Goal: Information Seeking & Learning: Compare options

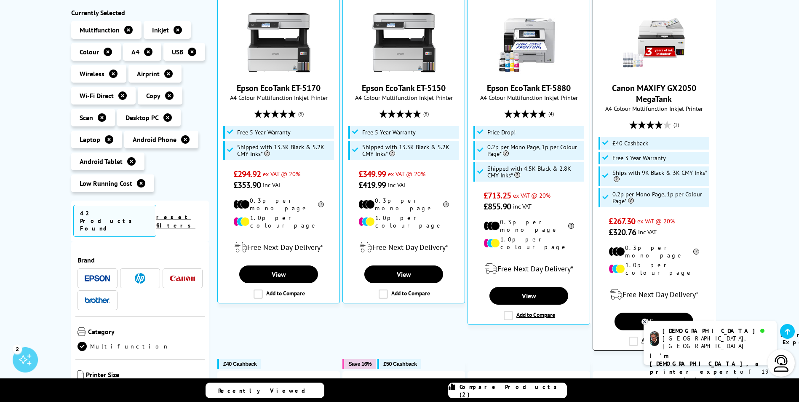
scroll to position [253, 0]
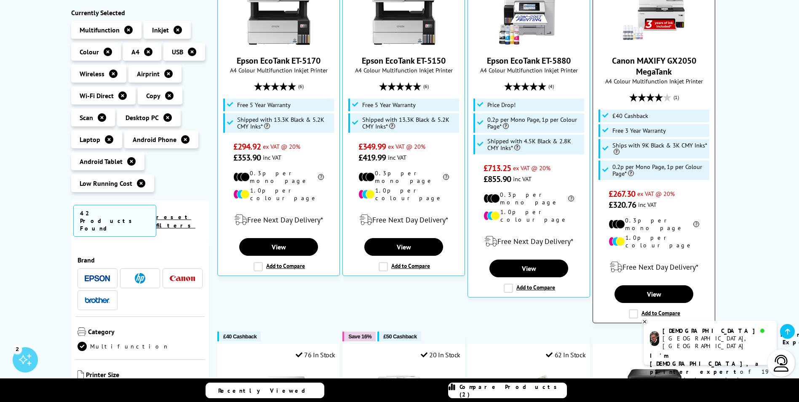
click at [631, 309] on label "Add to Compare" at bounding box center [654, 313] width 51 height 9
click at [0, 0] on input "Add to Compare" at bounding box center [0, 0] width 0 height 0
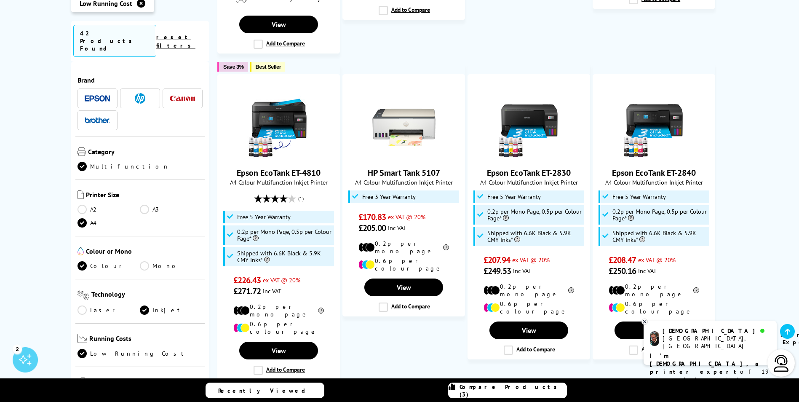
scroll to position [926, 0]
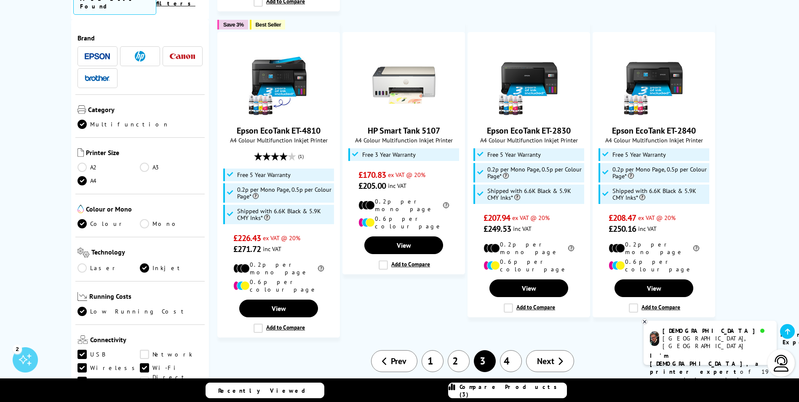
click at [430, 350] on link "1" at bounding box center [433, 361] width 22 height 22
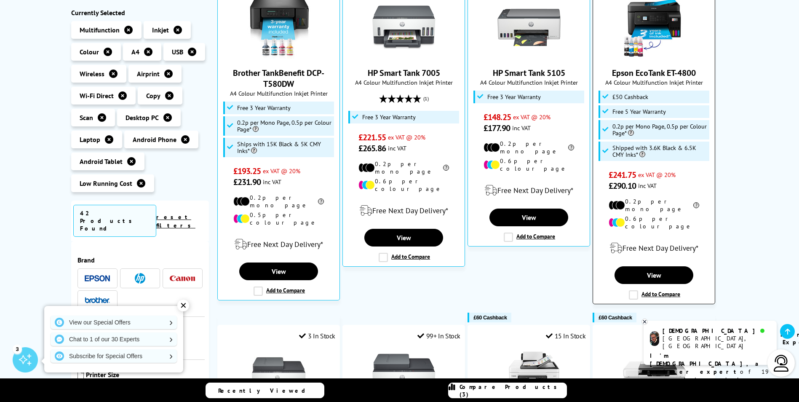
scroll to position [253, 0]
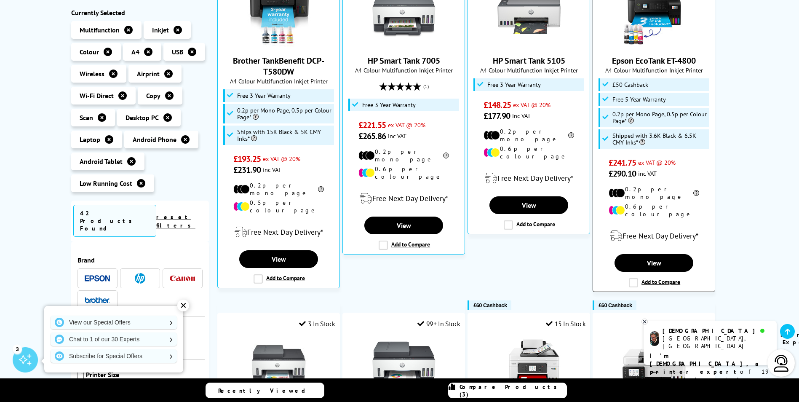
click at [632, 278] on label "Add to Compare" at bounding box center [654, 282] width 51 height 9
click at [0, 0] on input "Add to Compare" at bounding box center [0, 0] width 0 height 0
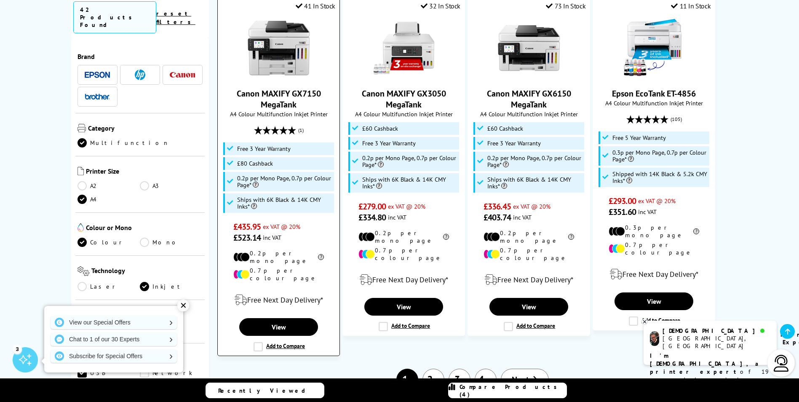
scroll to position [969, 0]
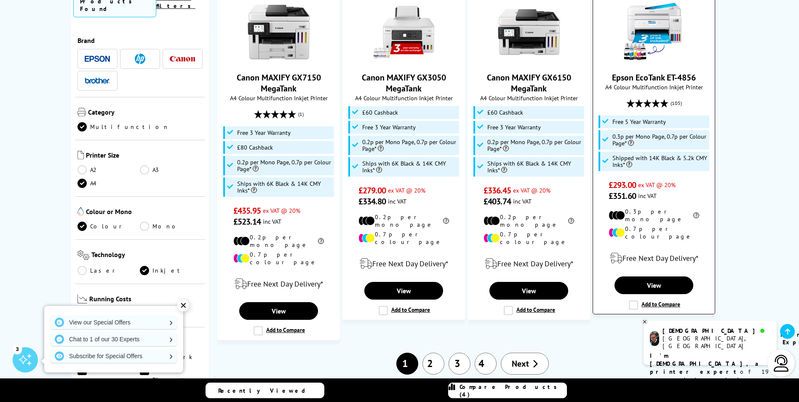
click at [633, 300] on label "Add to Compare" at bounding box center [654, 304] width 51 height 9
click at [0, 0] on input "Add to Compare" at bounding box center [0, 0] width 0 height 0
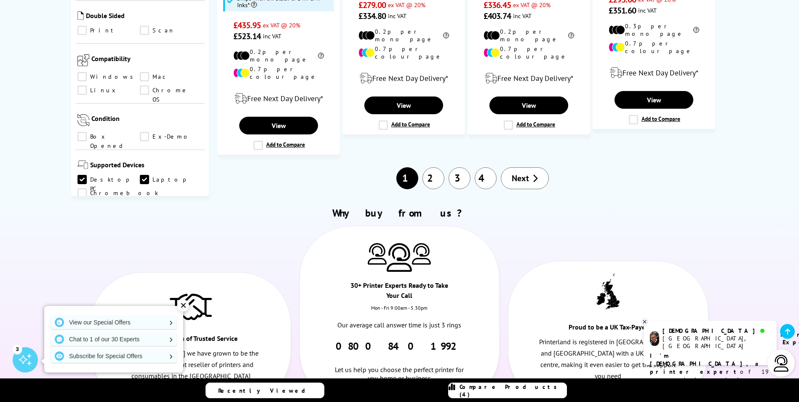
scroll to position [1140, 0]
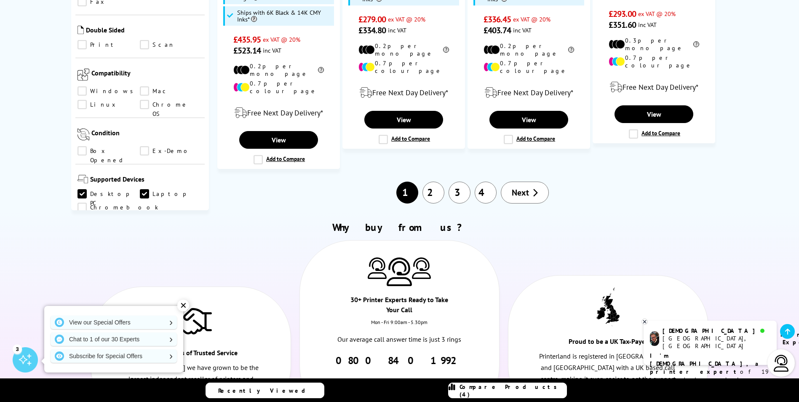
click at [492, 181] on link "4" at bounding box center [486, 192] width 22 height 22
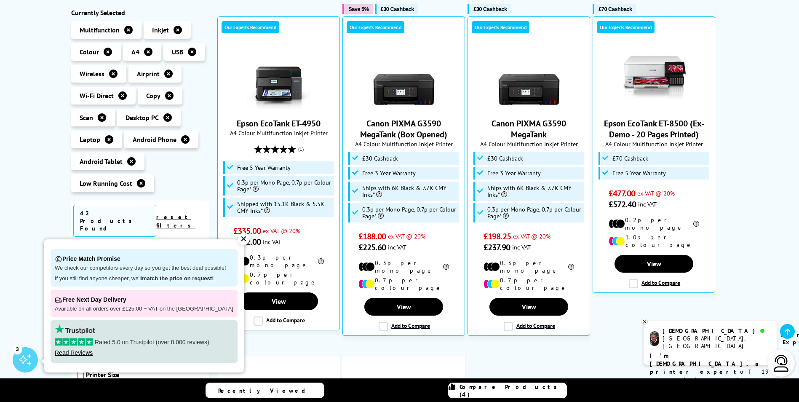
scroll to position [211, 0]
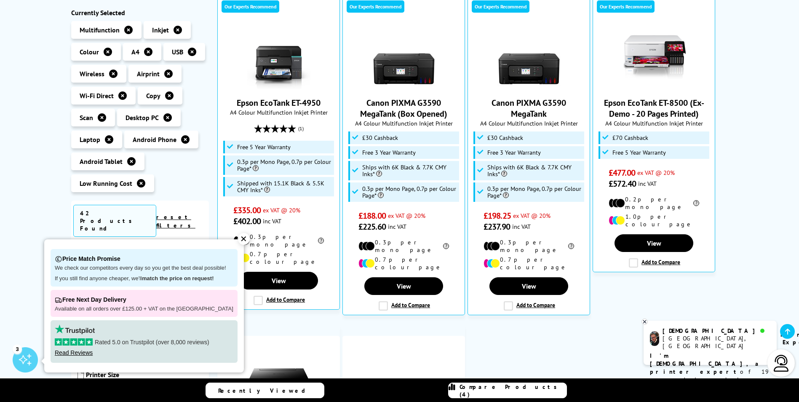
click at [749, 211] on div "Low Running Cost Desktop PC / Laptop / Android Phone / Android Tablet Copy / Sc…" at bounding box center [399, 266] width 799 height 712
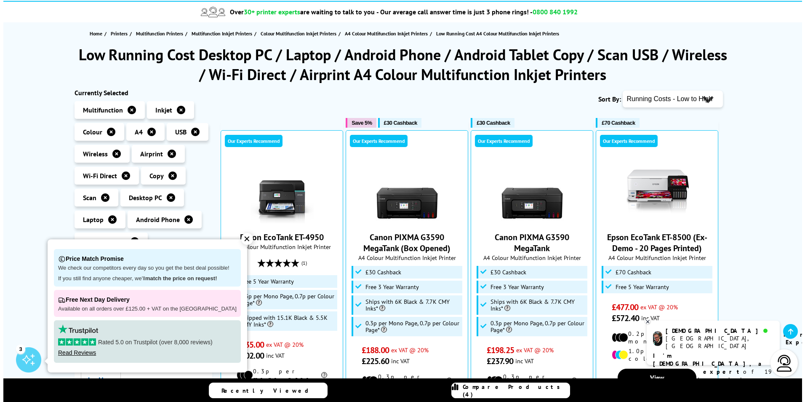
scroll to position [253, 0]
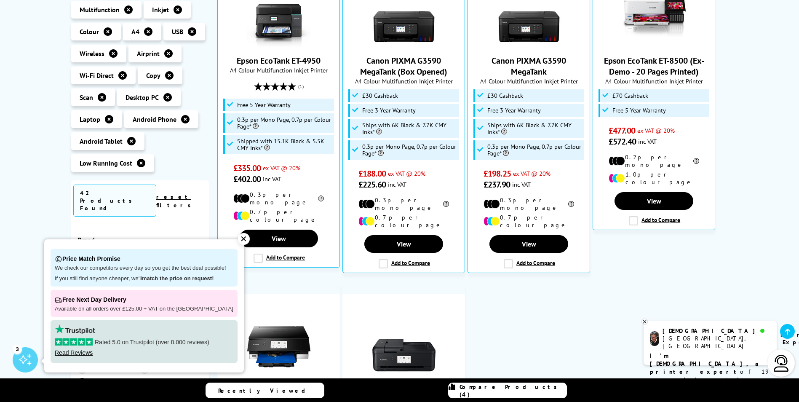
click at [518, 391] on span "Compare Products (4)" at bounding box center [512, 390] width 107 height 15
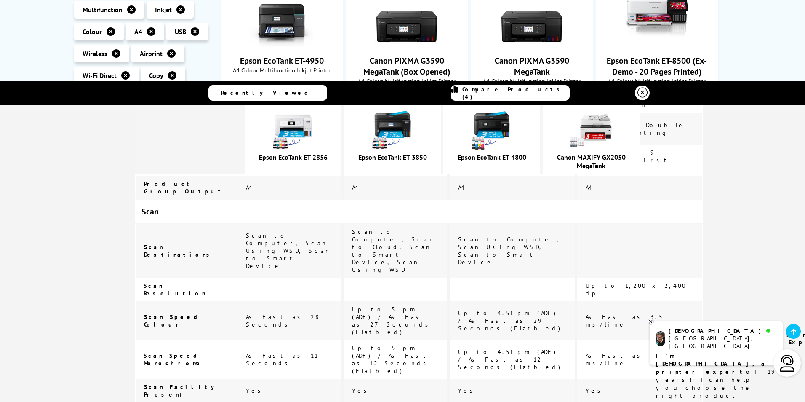
scroll to position [632, 0]
